Goal: Find specific page/section: Find specific page/section

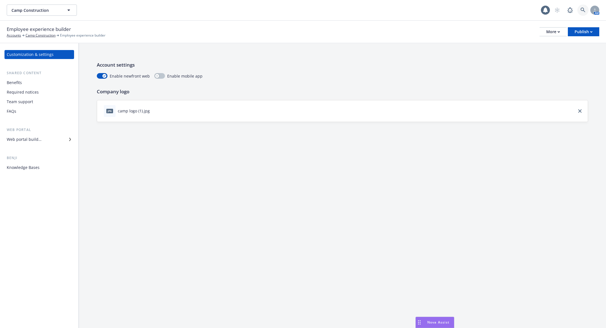
click at [579, 6] on link at bounding box center [583, 9] width 11 height 11
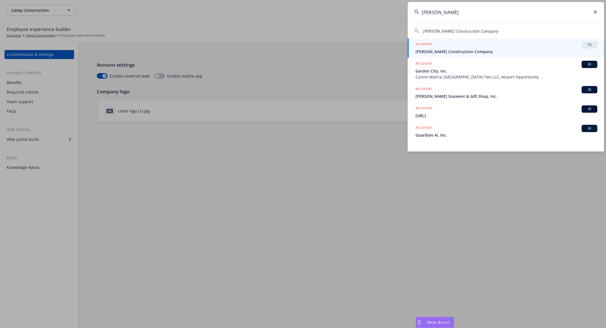
type input "lusardi"
click at [528, 47] on div "ACCOUNT TR" at bounding box center [507, 44] width 182 height 7
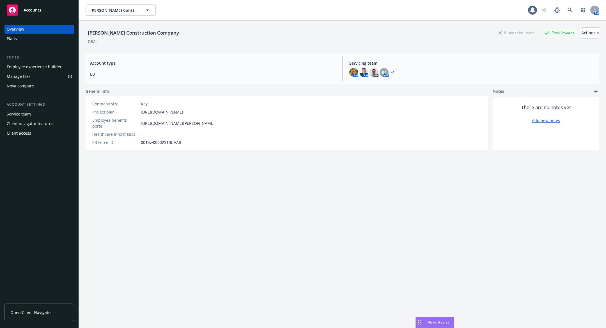
click at [33, 69] on div "Employee experience builder" at bounding box center [34, 66] width 55 height 9
click at [44, 68] on div "Employee experience builder" at bounding box center [34, 66] width 55 height 9
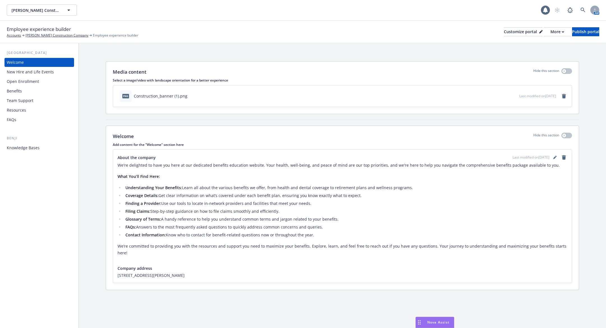
click at [24, 89] on div "Benefits" at bounding box center [39, 90] width 65 height 9
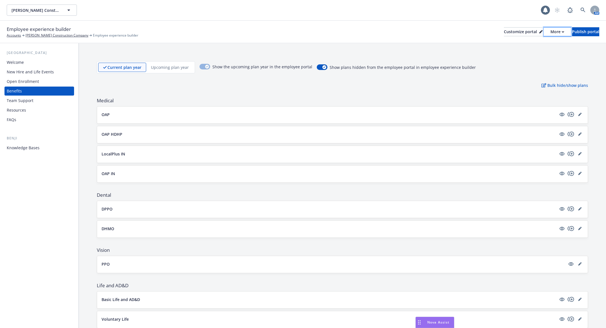
click at [551, 35] on div "More" at bounding box center [558, 32] width 14 height 8
click at [532, 58] on link "Copy portal link" at bounding box center [527, 55] width 51 height 11
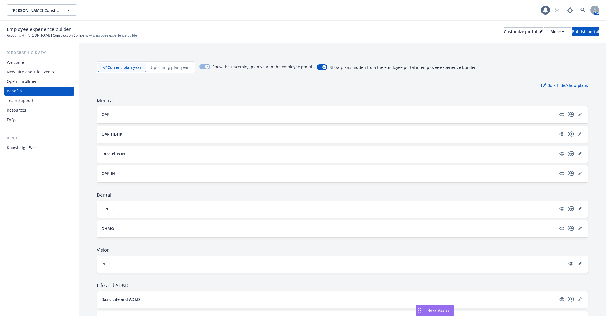
click at [45, 94] on div "Benefits" at bounding box center [39, 90] width 65 height 9
click at [49, 80] on div "Open Enrollment" at bounding box center [39, 81] width 65 height 9
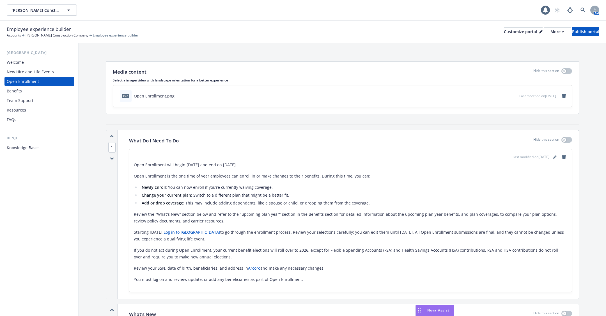
click at [50, 76] on div "New Hire and Life Events" at bounding box center [30, 71] width 47 height 9
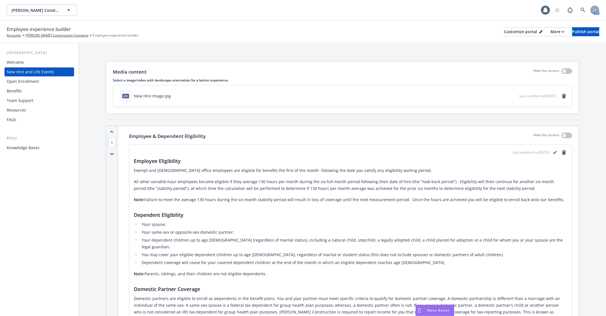
click at [50, 81] on div "Open Enrollment" at bounding box center [39, 81] width 65 height 9
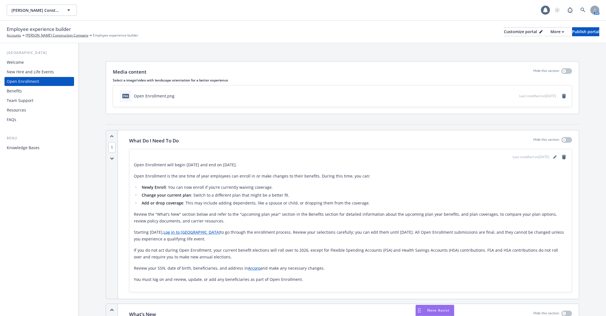
click at [51, 145] on div "Knowledge Bases" at bounding box center [39, 147] width 65 height 9
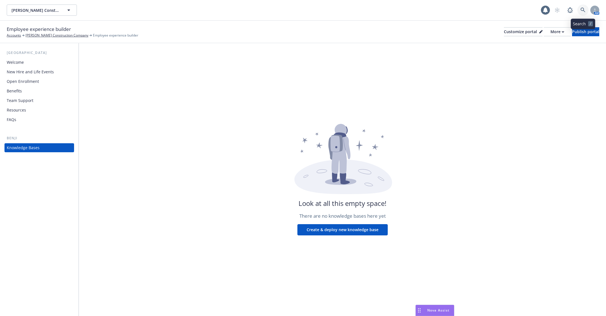
click at [584, 15] on link at bounding box center [583, 9] width 11 height 11
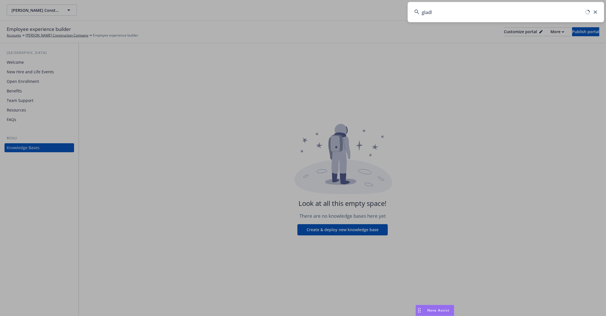
type input "gladly"
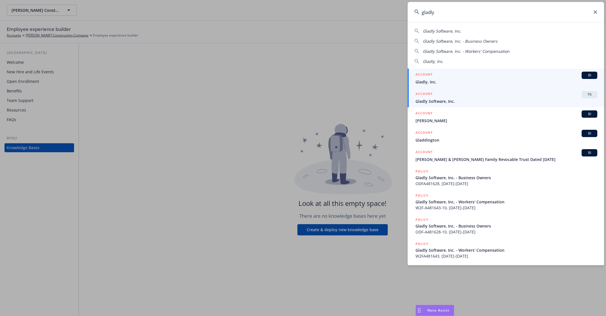
click at [491, 98] on span "Gladly Software, Inc." at bounding box center [507, 101] width 182 height 6
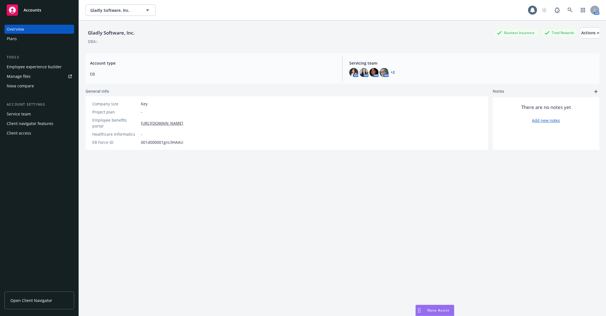
click at [58, 69] on div "Employee experience builder" at bounding box center [34, 66] width 55 height 9
click at [567, 10] on link at bounding box center [570, 9] width 11 height 11
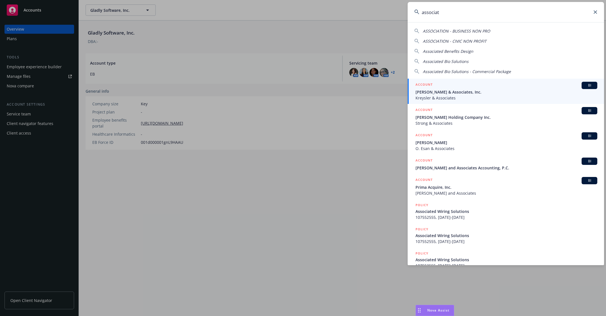
type input "associat"
